Goal: Transaction & Acquisition: Purchase product/service

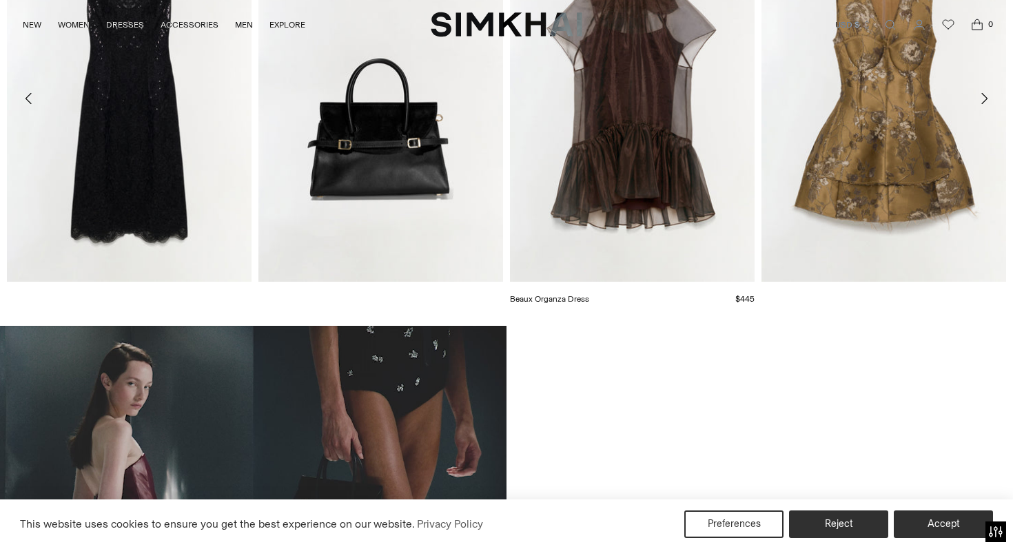
scroll to position [697, 0]
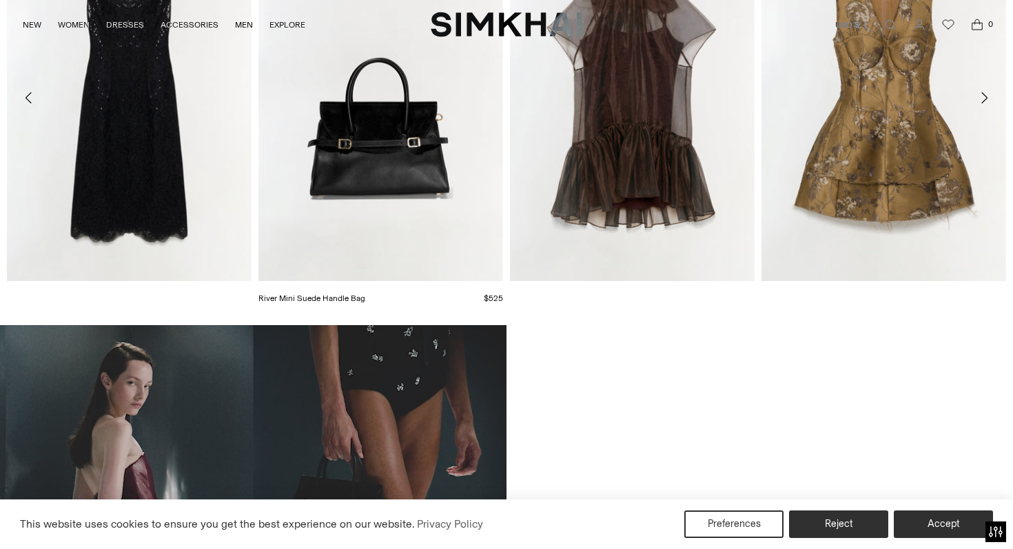
click at [458, 188] on div "River Mini Suede Handle Bag $525 Unit price / per" at bounding box center [380, 113] width 245 height 398
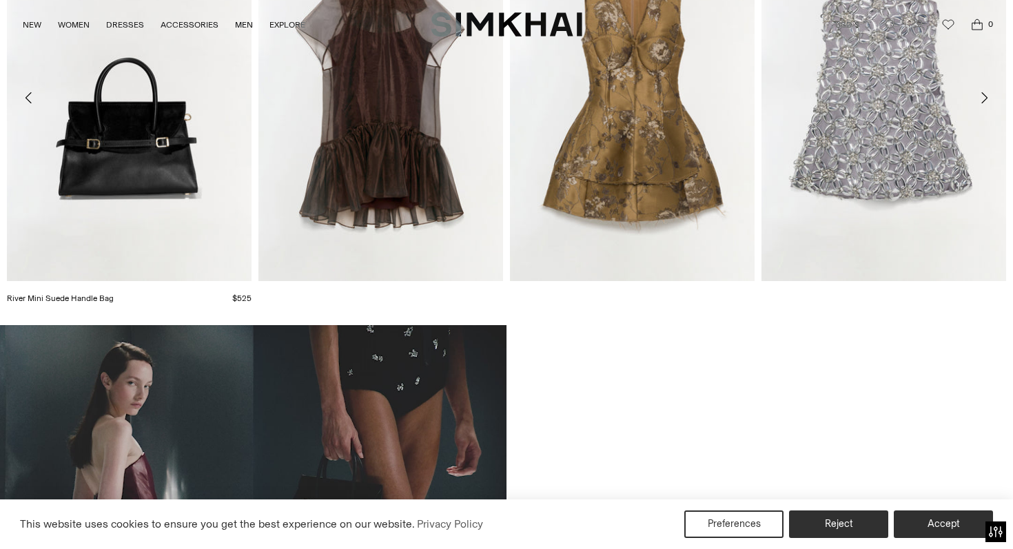
click at [114, 294] on link "River Mini Suede Handle Bag" at bounding box center [60, 299] width 107 height 10
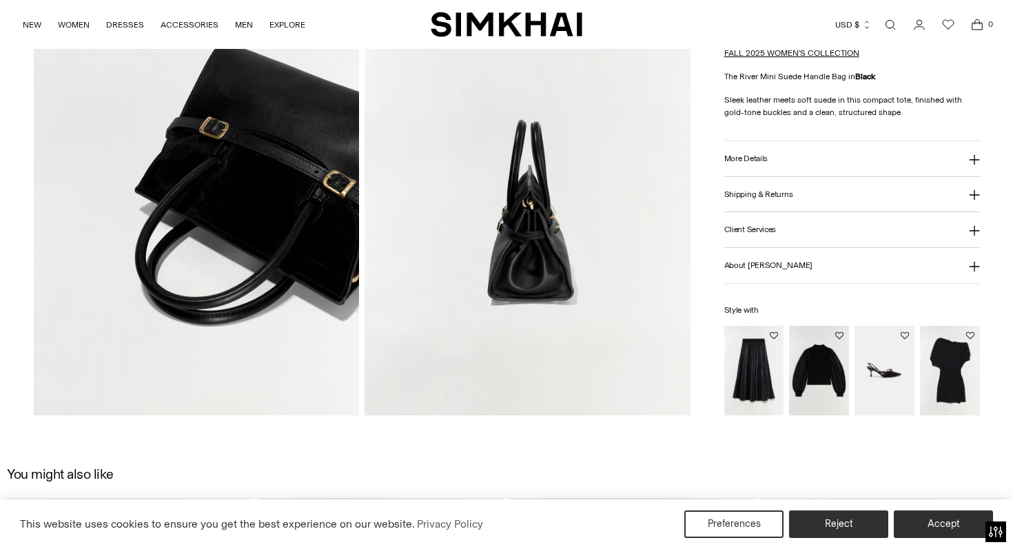
scroll to position [685, 0]
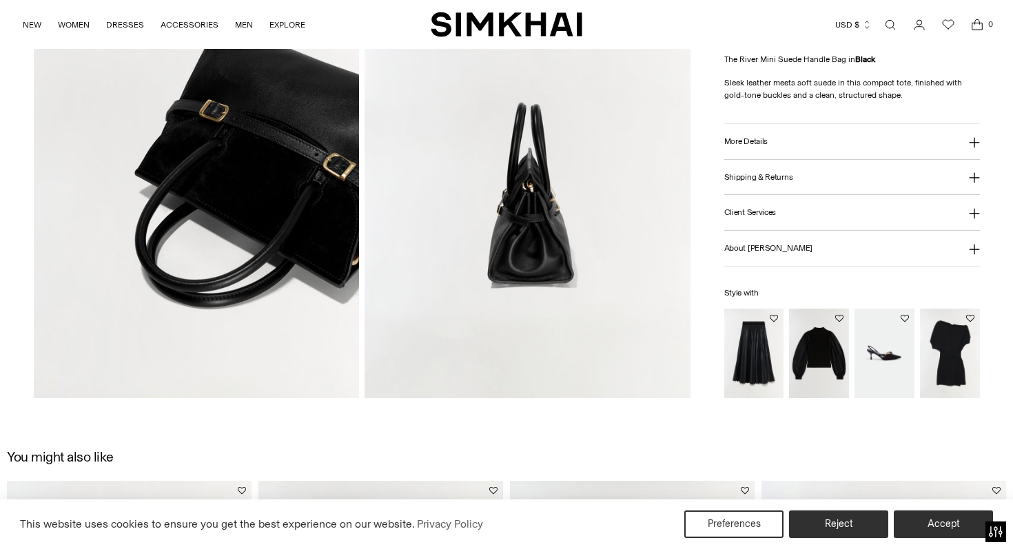
click at [551, 243] on img at bounding box center [528, 154] width 326 height 489
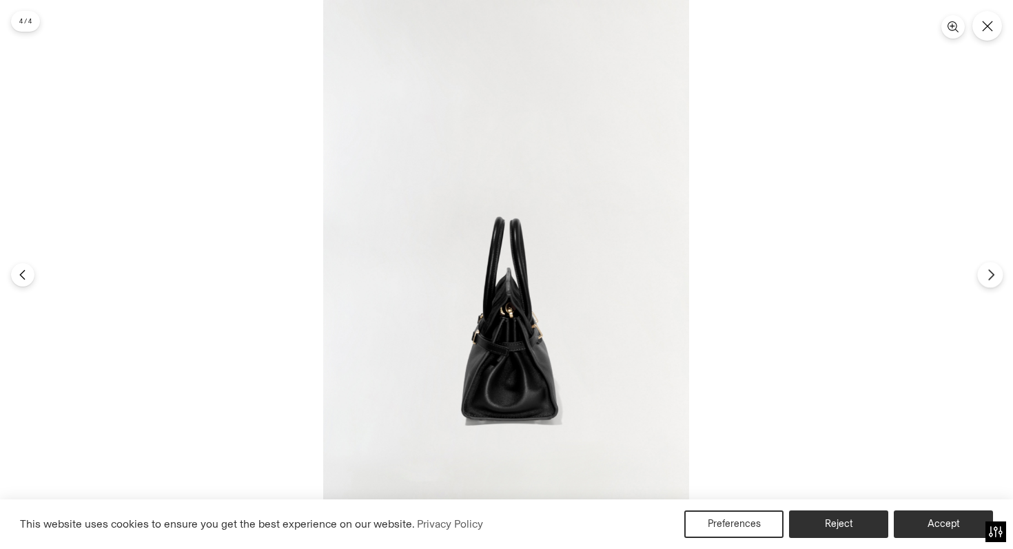
click at [985, 277] on icon "Next" at bounding box center [991, 275] width 12 height 12
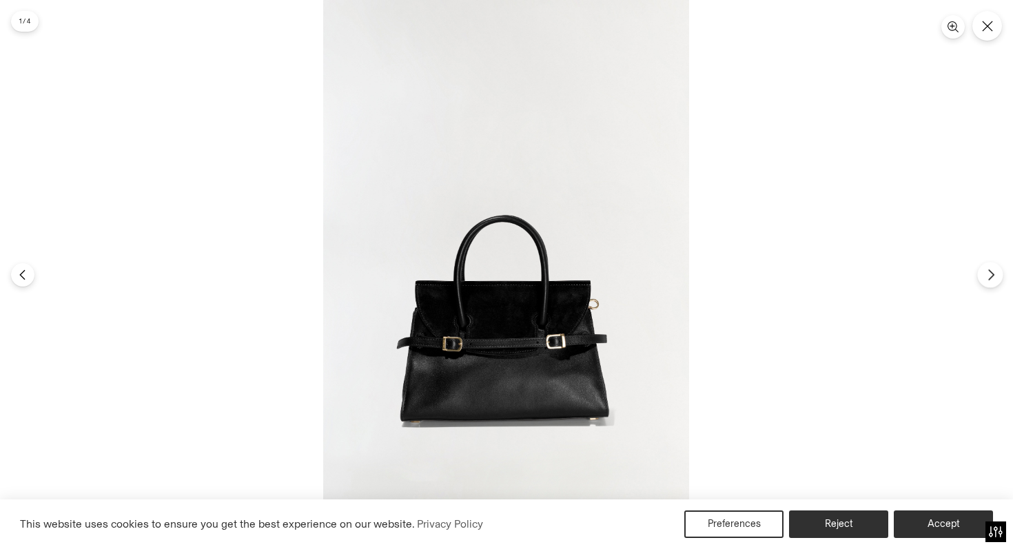
click at [985, 277] on icon "Next" at bounding box center [991, 275] width 12 height 12
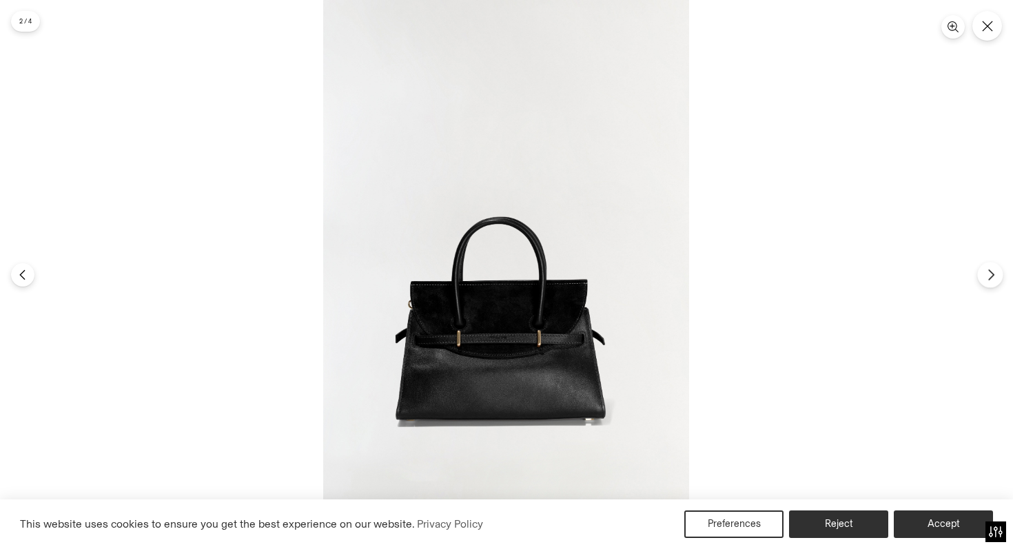
click at [985, 277] on icon "Next" at bounding box center [991, 275] width 12 height 12
